Goal: Task Accomplishment & Management: Manage account settings

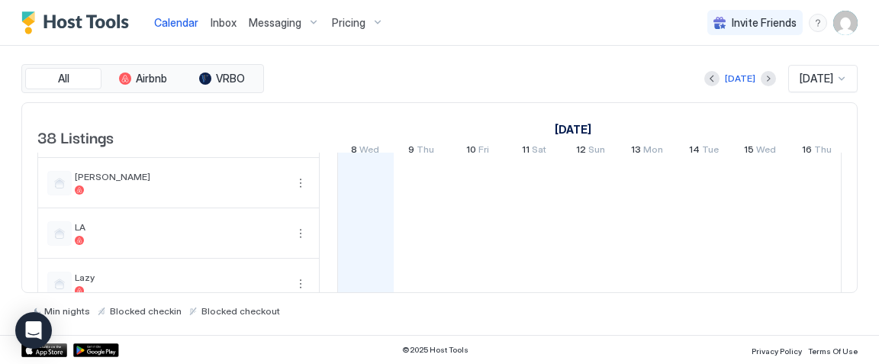
scroll to position [955, 0]
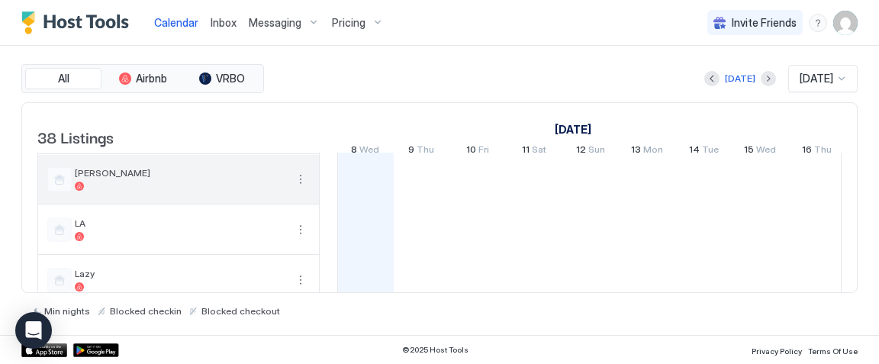
click at [300, 185] on button "More options" at bounding box center [300, 179] width 18 height 18
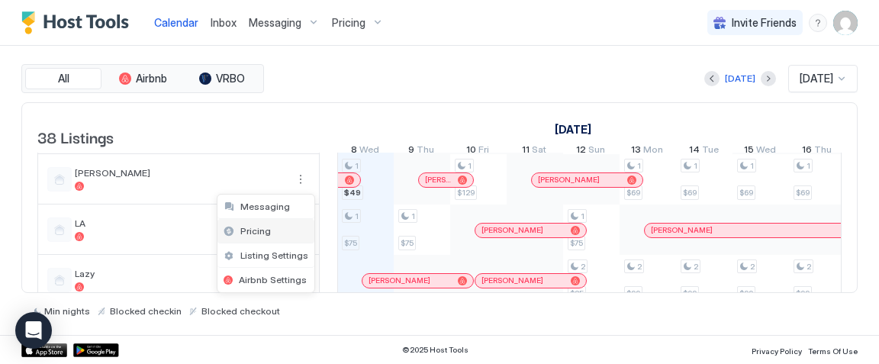
click at [267, 230] on span "Pricing" at bounding box center [255, 230] width 31 height 11
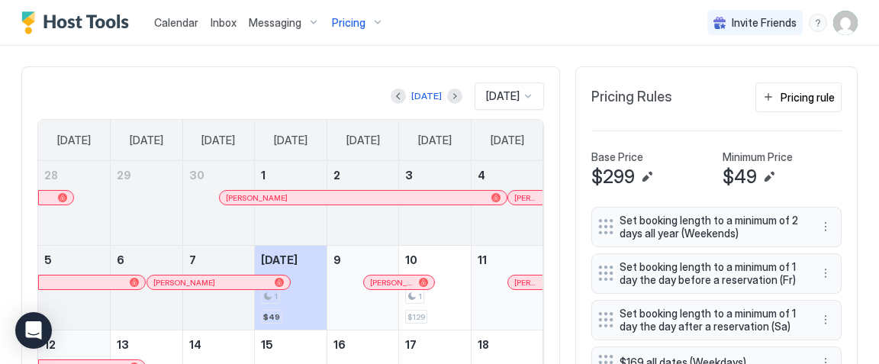
scroll to position [374, 0]
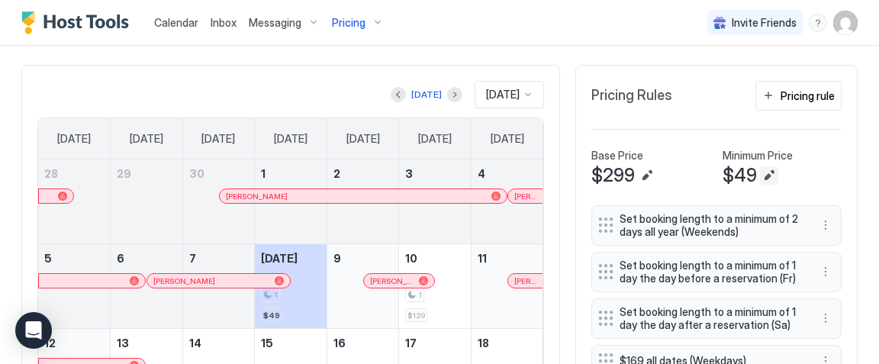
click at [765, 175] on button "Edit" at bounding box center [769, 175] width 18 height 18
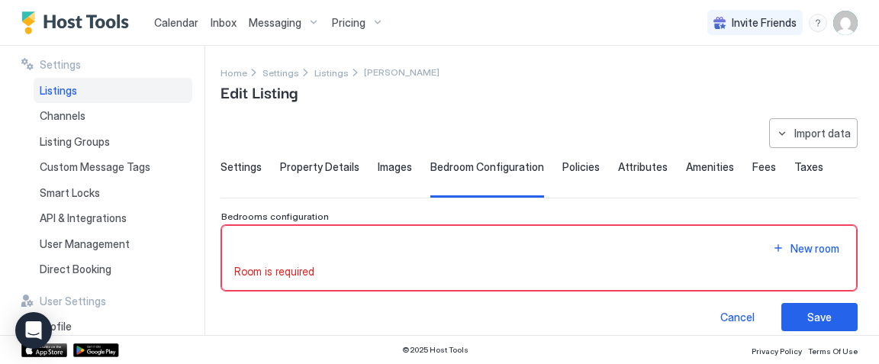
scroll to position [13, 0]
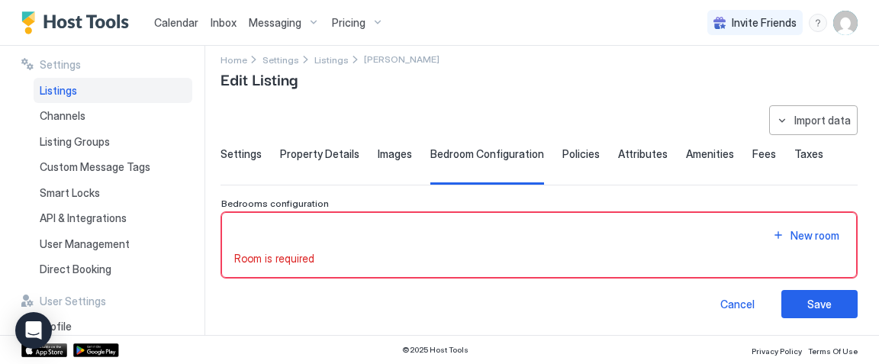
click at [240, 154] on span "Settings" at bounding box center [241, 154] width 41 height 14
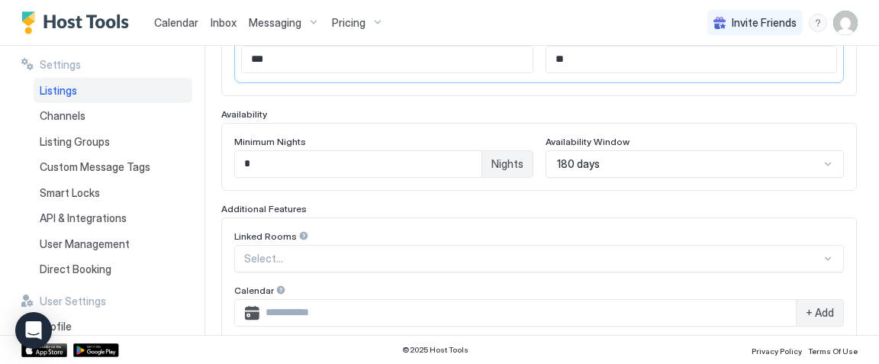
scroll to position [307, 0]
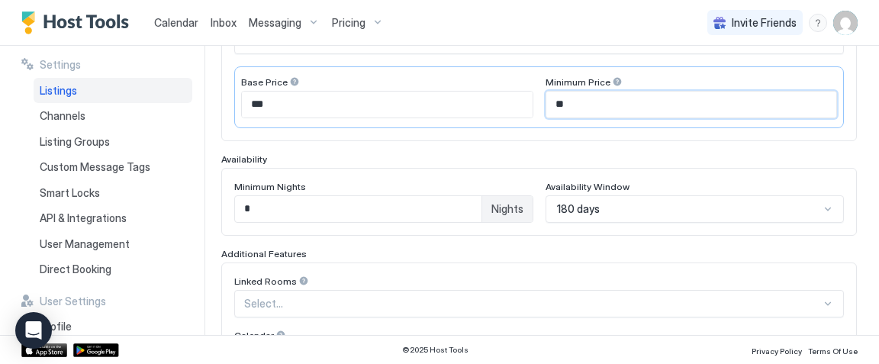
click at [584, 102] on input "**" at bounding box center [691, 105] width 291 height 26
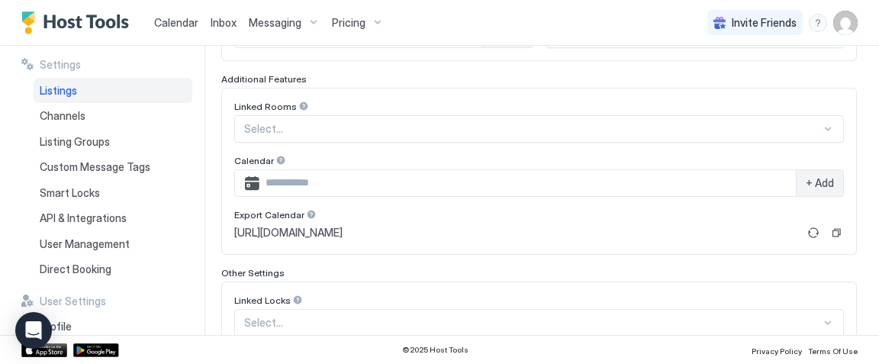
scroll to position [579, 0]
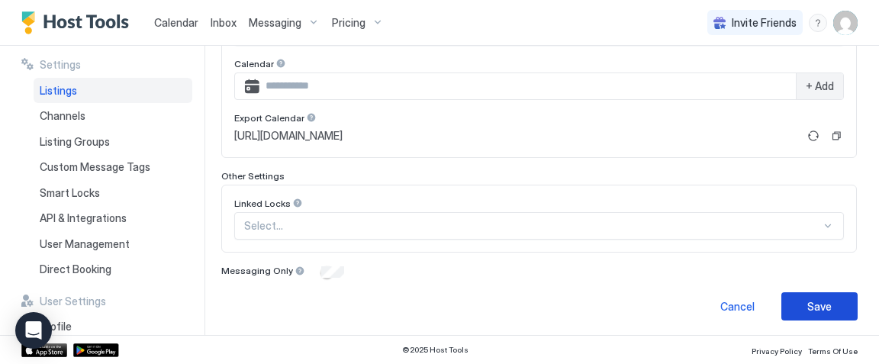
type input "**"
click at [807, 303] on div "Save" at bounding box center [819, 306] width 24 height 16
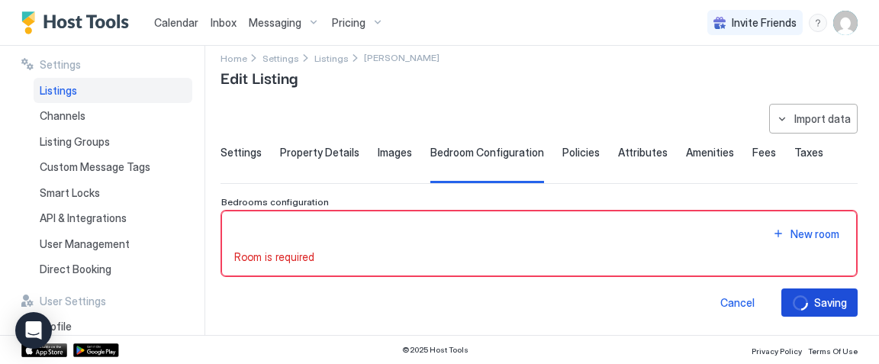
scroll to position [13, 0]
